Goal: Task Accomplishment & Management: Manage account settings

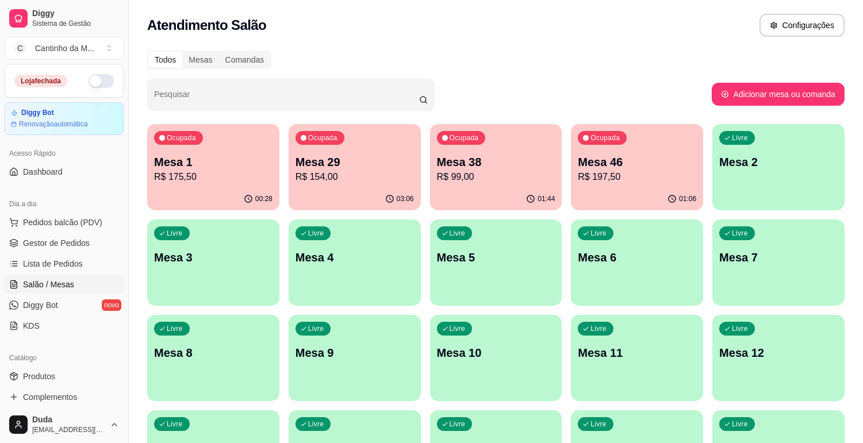
click at [611, 178] on p "R$ 197,50" at bounding box center [637, 177] width 118 height 14
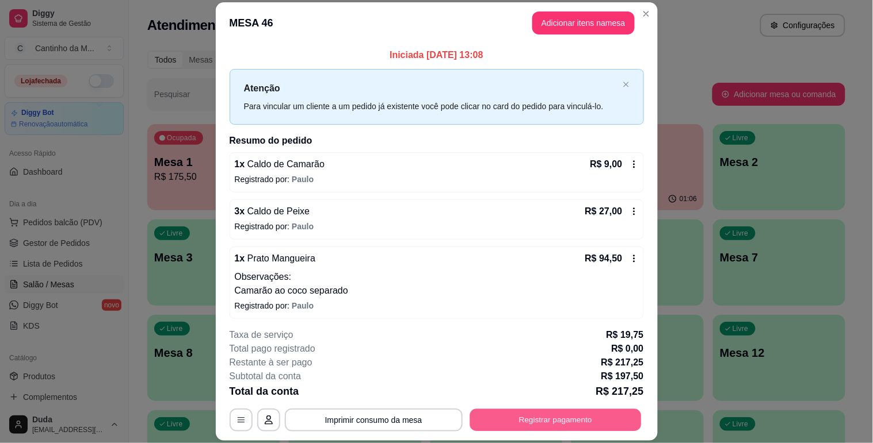
click at [526, 426] on button "Registrar pagamento" at bounding box center [554, 421] width 171 height 22
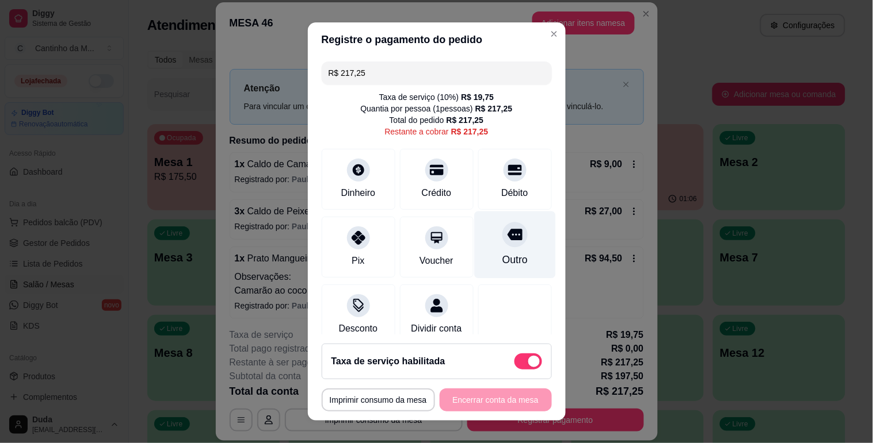
click at [504, 256] on div "Outro" at bounding box center [514, 260] width 25 height 15
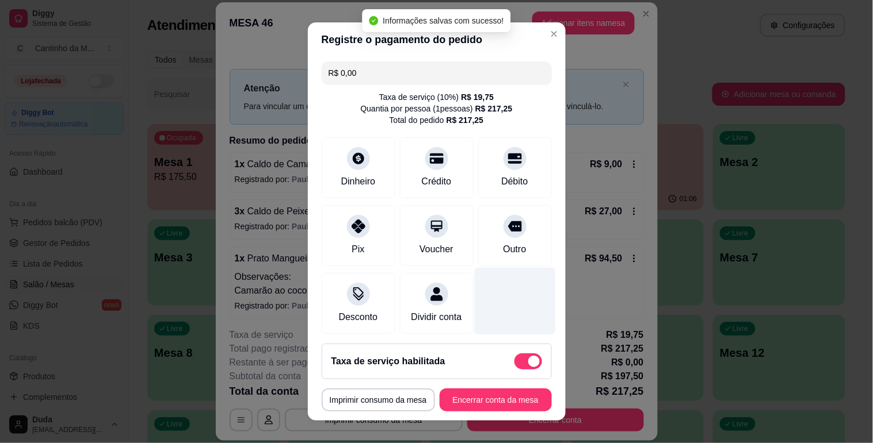
type input "R$ 0,00"
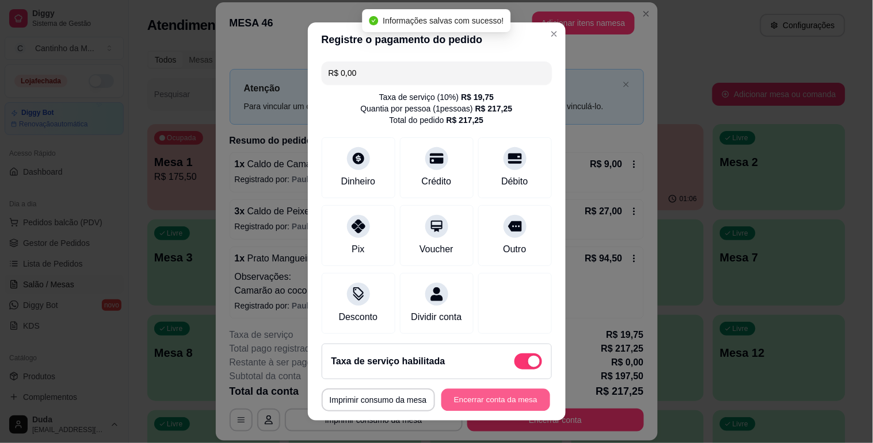
click at [500, 397] on button "Encerrar conta da mesa" at bounding box center [495, 400] width 109 height 22
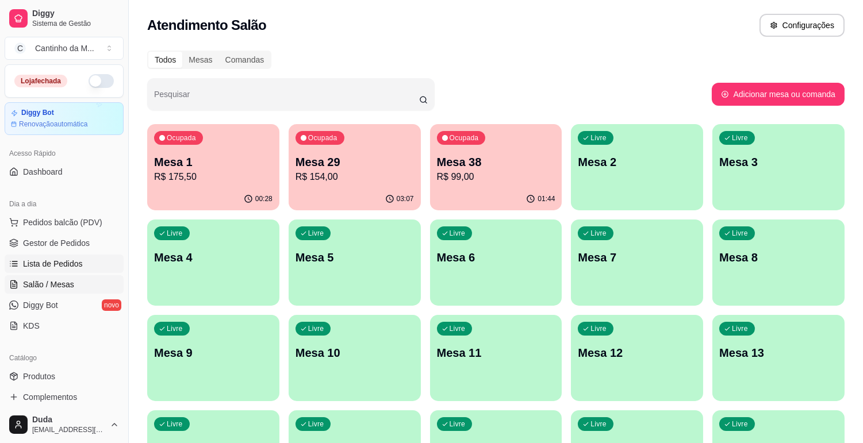
click at [45, 263] on span "Lista de Pedidos" at bounding box center [53, 264] width 60 height 12
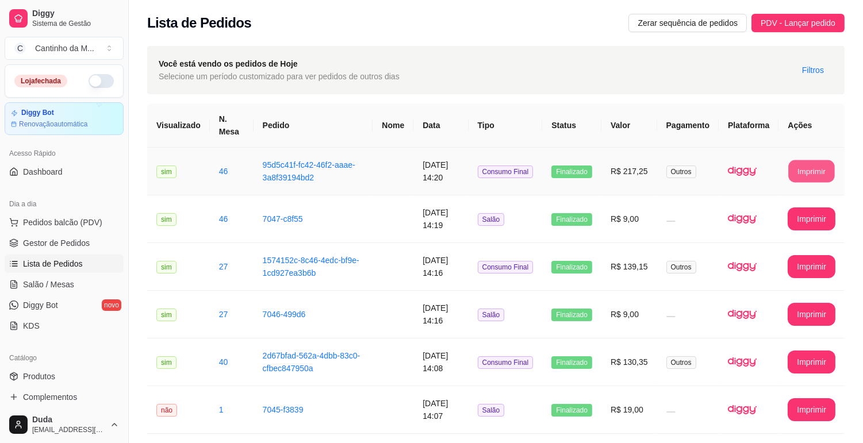
click at [800, 167] on button "Imprimir" at bounding box center [812, 171] width 46 height 22
click at [70, 246] on span "Gestor de Pedidos" at bounding box center [56, 244] width 67 height 12
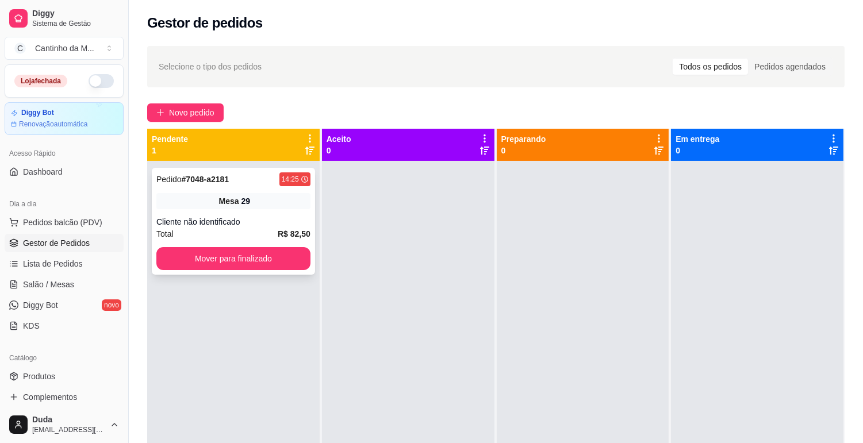
click at [225, 215] on div "Pedido # 7048-a2181 14:25 Mesa 29 Cliente não identificado Total R$ 82,50 Mover…" at bounding box center [233, 221] width 163 height 107
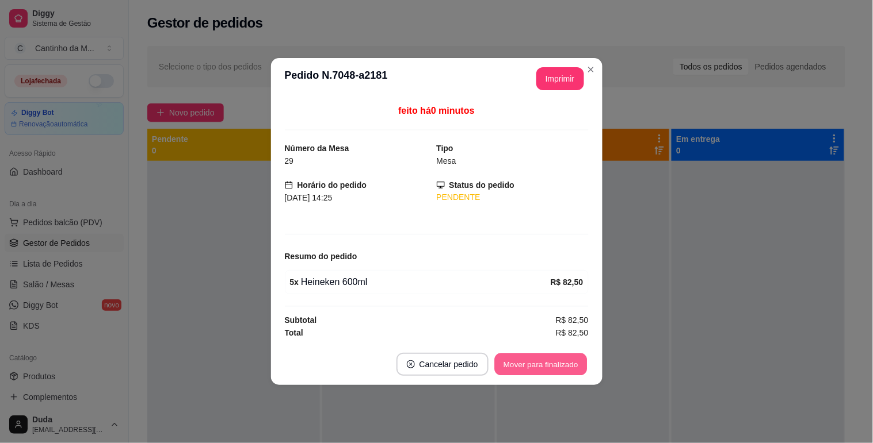
click at [528, 359] on button "Mover para finalizado" at bounding box center [540, 365] width 93 height 22
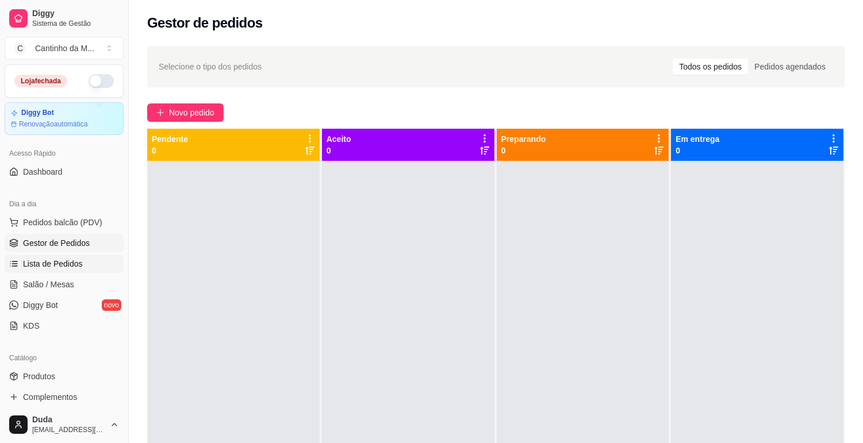
click at [49, 266] on span "Lista de Pedidos" at bounding box center [53, 264] width 60 height 12
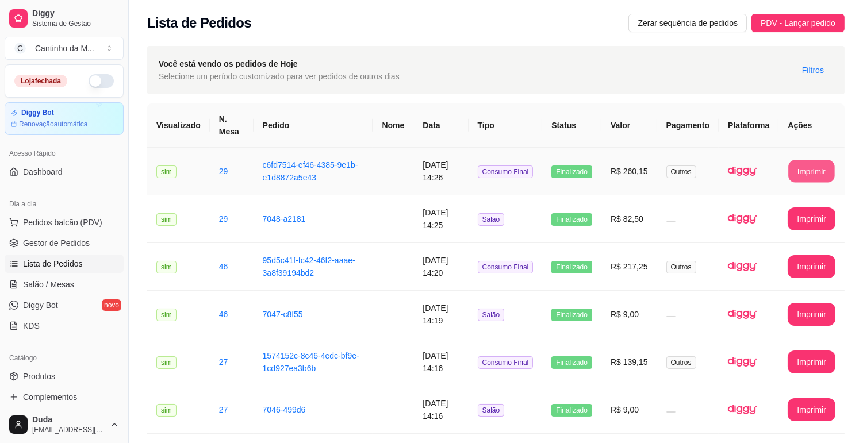
click at [824, 173] on button "Imprimir" at bounding box center [812, 171] width 46 height 22
click at [59, 245] on span "Gestor de Pedidos" at bounding box center [56, 244] width 67 height 12
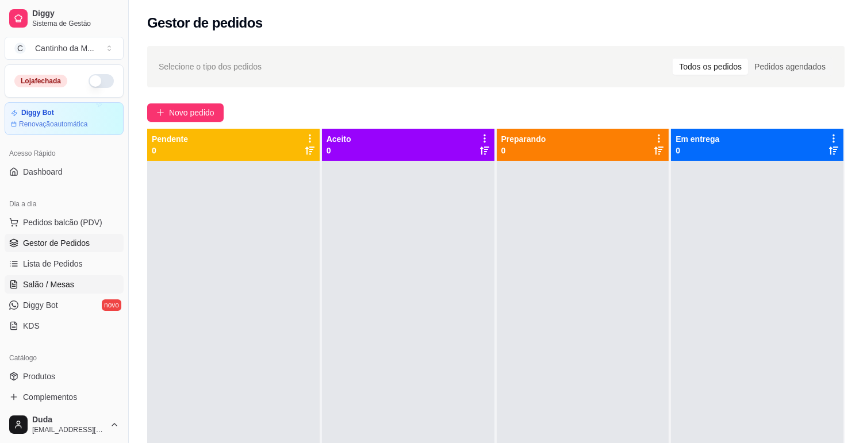
click at [51, 282] on span "Salão / Mesas" at bounding box center [48, 285] width 51 height 12
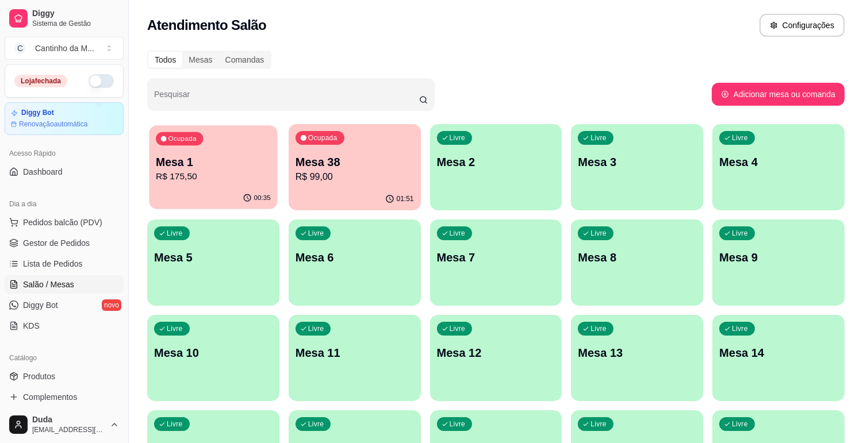
click at [223, 165] on p "Mesa 1" at bounding box center [213, 163] width 115 height 16
click at [354, 173] on p "R$ 99,00" at bounding box center [354, 176] width 115 height 13
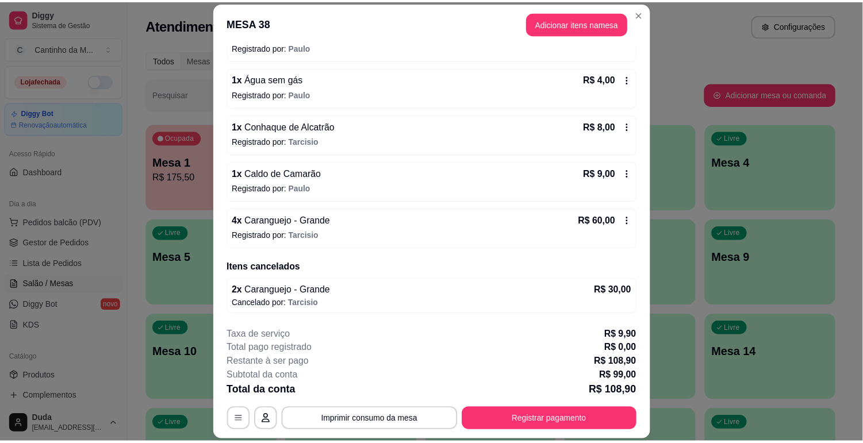
scroll to position [133, 0]
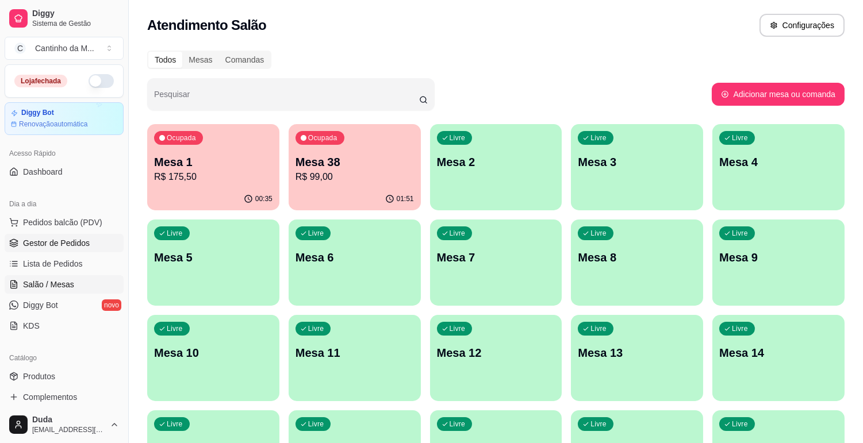
click at [70, 245] on span "Gestor de Pedidos" at bounding box center [56, 244] width 67 height 12
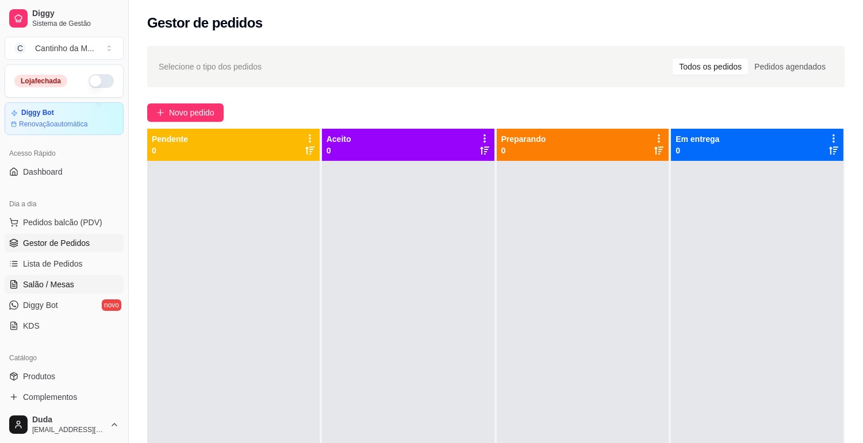
click at [49, 289] on span "Salão / Mesas" at bounding box center [48, 285] width 51 height 12
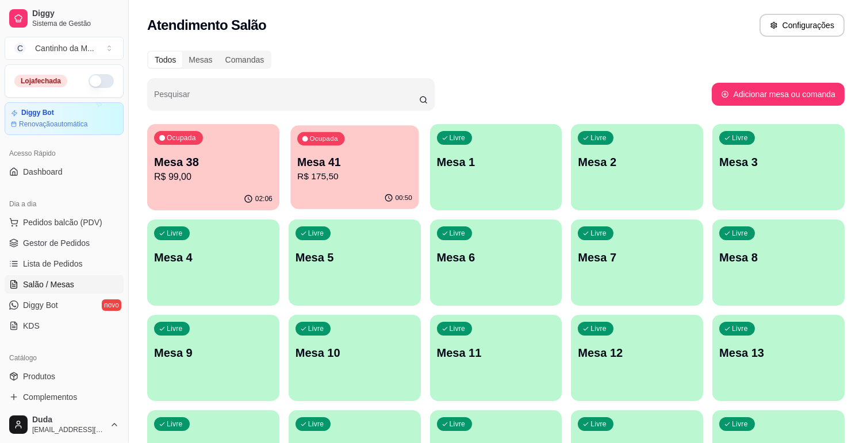
click at [353, 162] on p "Mesa 41" at bounding box center [354, 163] width 115 height 16
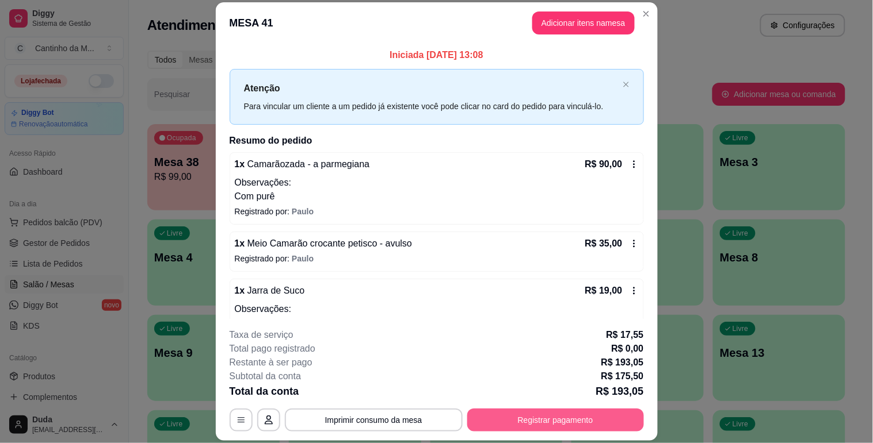
click at [523, 427] on button "Registrar pagamento" at bounding box center [555, 420] width 177 height 23
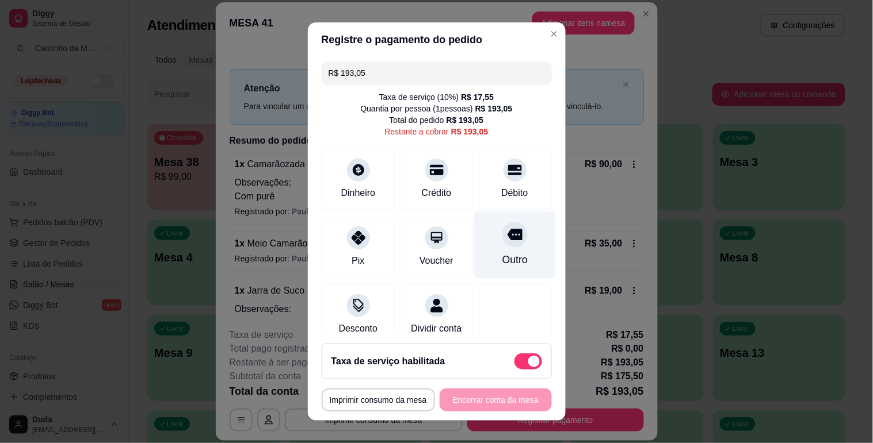
click at [502, 253] on div "Outro" at bounding box center [514, 260] width 25 height 15
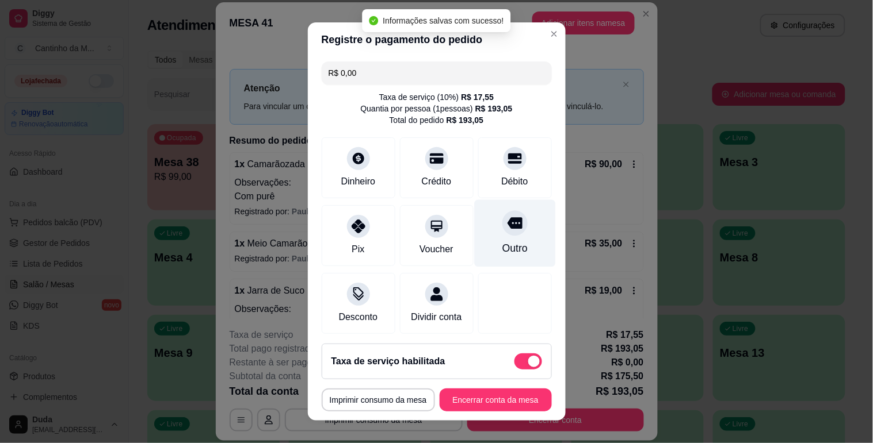
type input "R$ 0,00"
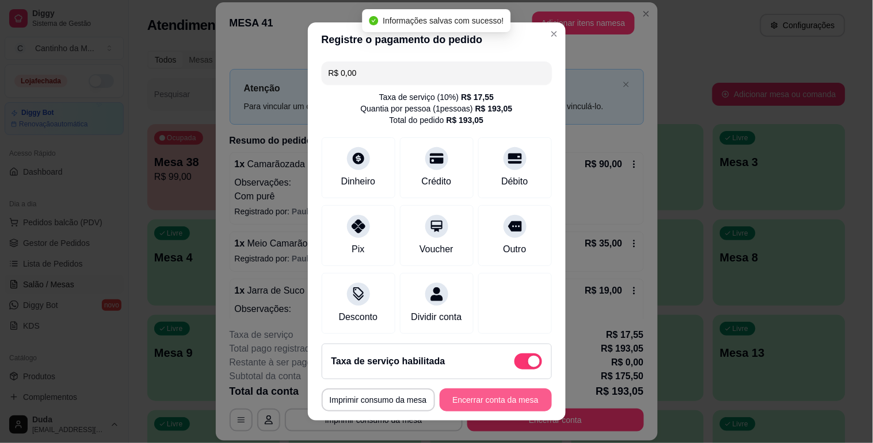
click at [473, 405] on button "Encerrar conta da mesa" at bounding box center [495, 400] width 112 height 23
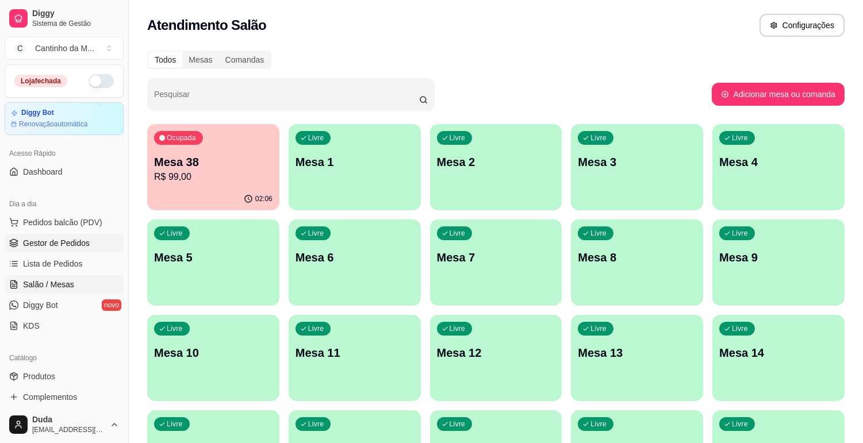
click at [66, 240] on span "Gestor de Pedidos" at bounding box center [56, 244] width 67 height 12
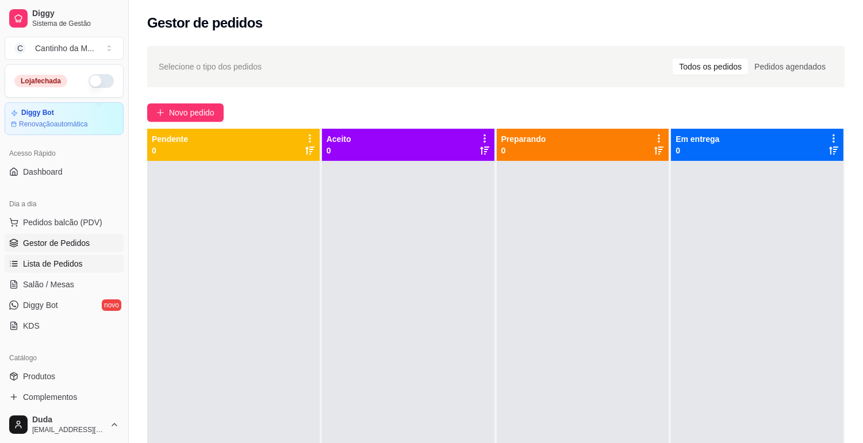
click at [67, 266] on span "Lista de Pedidos" at bounding box center [53, 264] width 60 height 12
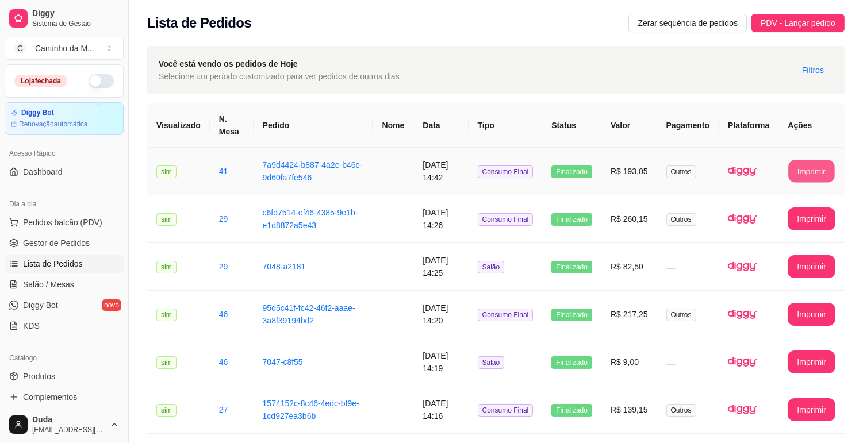
click at [804, 165] on button "Imprimir" at bounding box center [812, 171] width 46 height 22
click at [44, 247] on span "Gestor de Pedidos" at bounding box center [56, 244] width 67 height 12
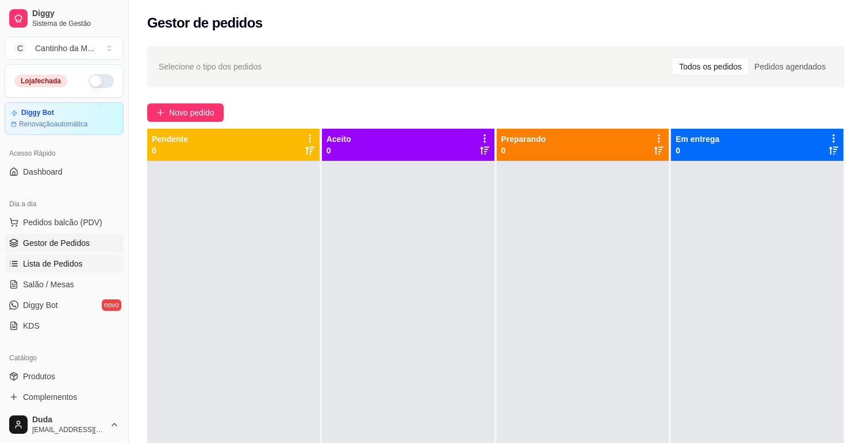
click at [44, 267] on span "Lista de Pedidos" at bounding box center [53, 264] width 60 height 12
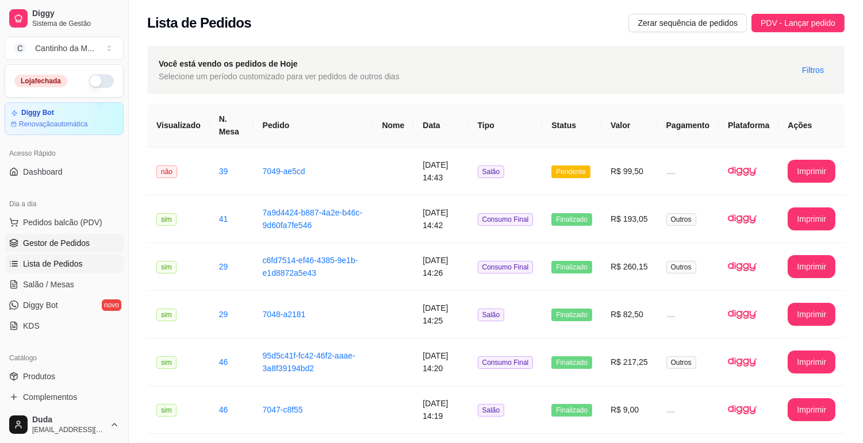
click at [71, 238] on span "Gestor de Pedidos" at bounding box center [56, 244] width 67 height 12
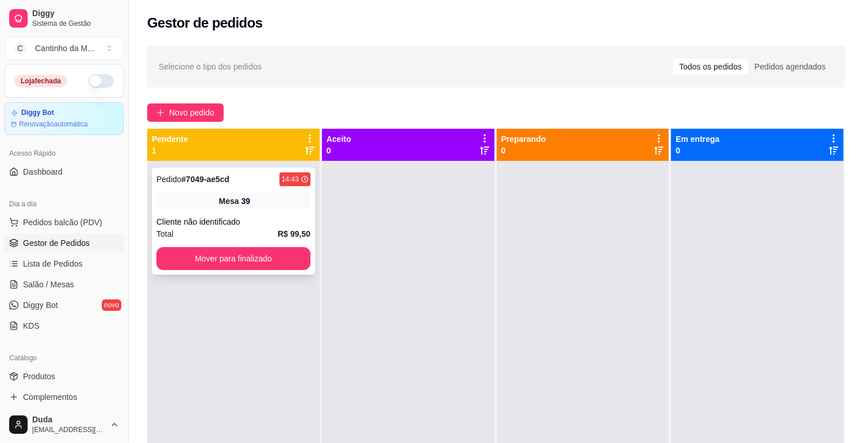
click at [236, 198] on span "Mesa" at bounding box center [229, 202] width 20 height 12
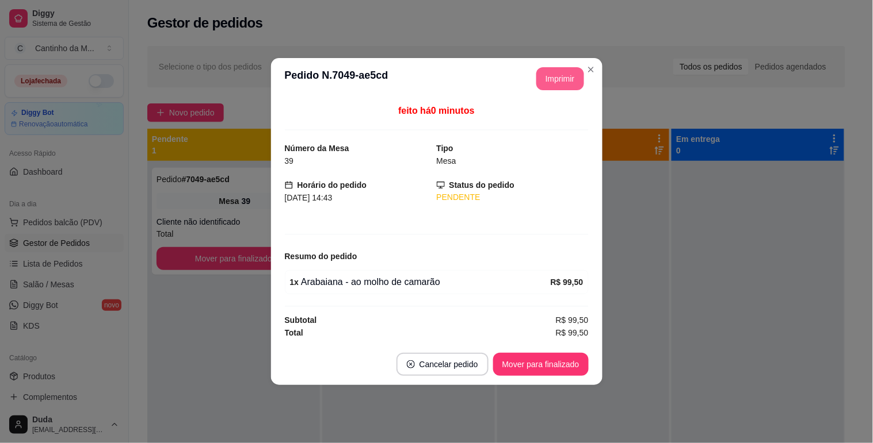
click at [557, 75] on button "Imprimir" at bounding box center [560, 78] width 48 height 23
click at [558, 370] on button "Mover para finalizado" at bounding box center [540, 364] width 95 height 23
